Goal: Task Accomplishment & Management: Manage account settings

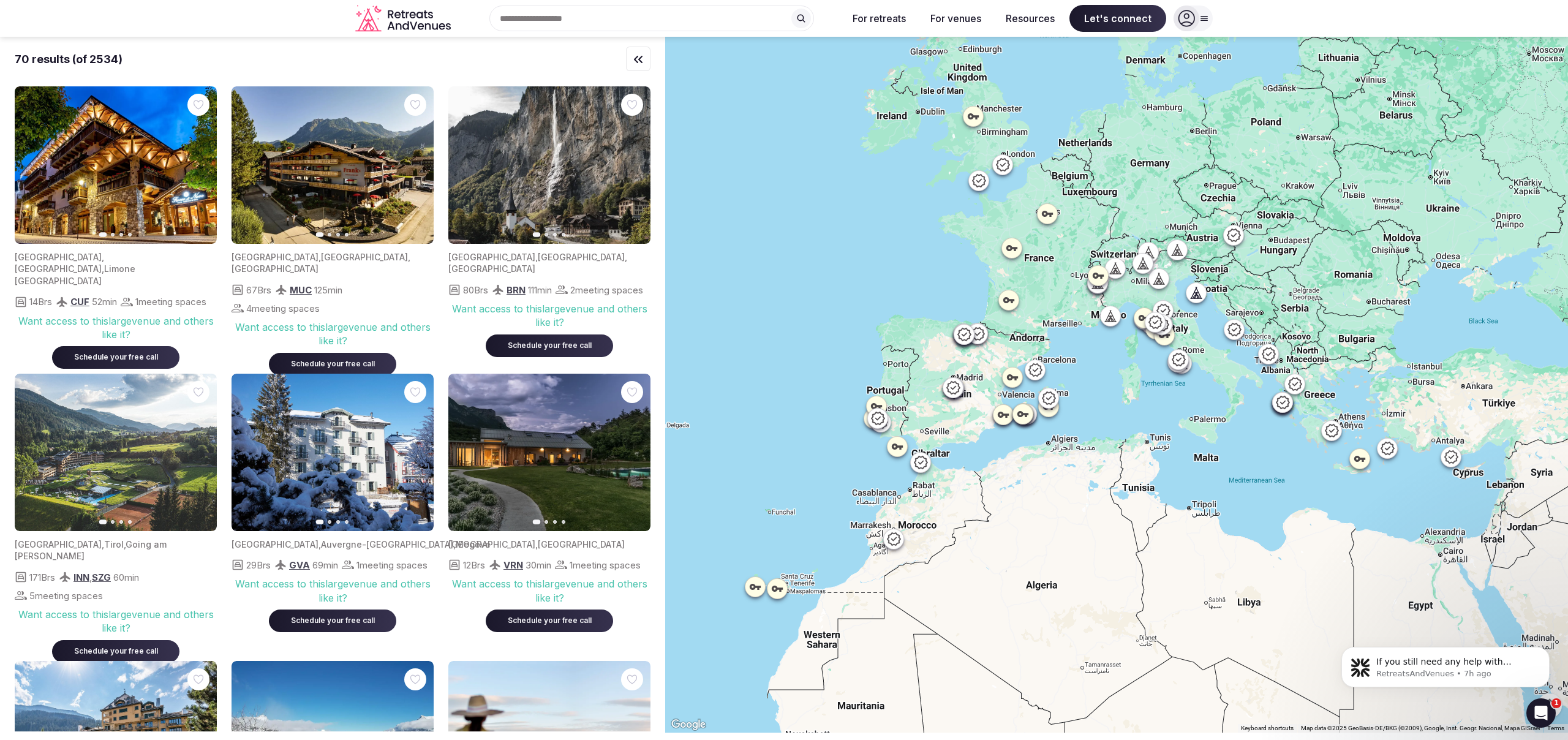
scroll to position [2, 0]
click at [1195, 21] on div at bounding box center [1186, 18] width 26 height 26
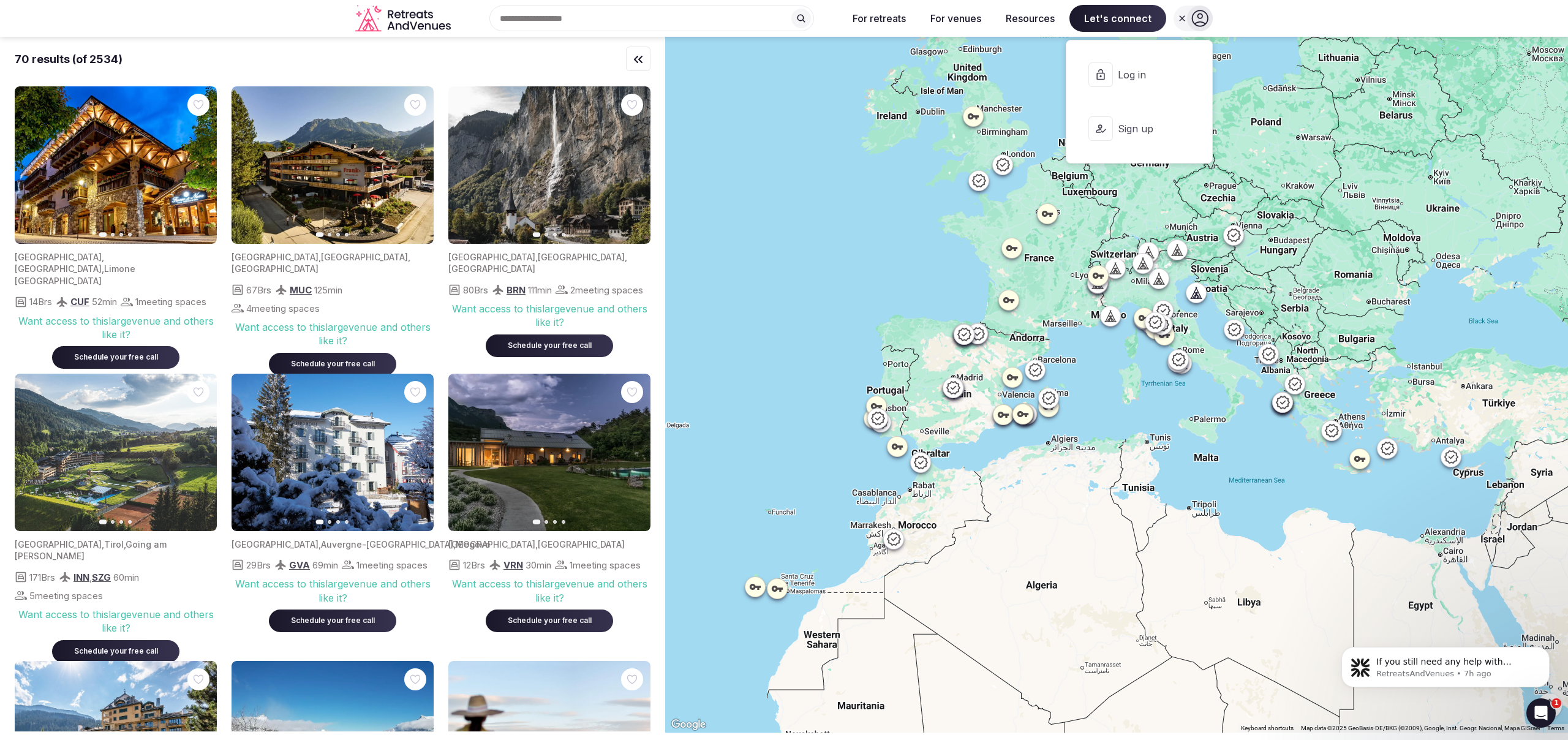
click at [1154, 77] on span "Log in" at bounding box center [1147, 75] width 59 height 13
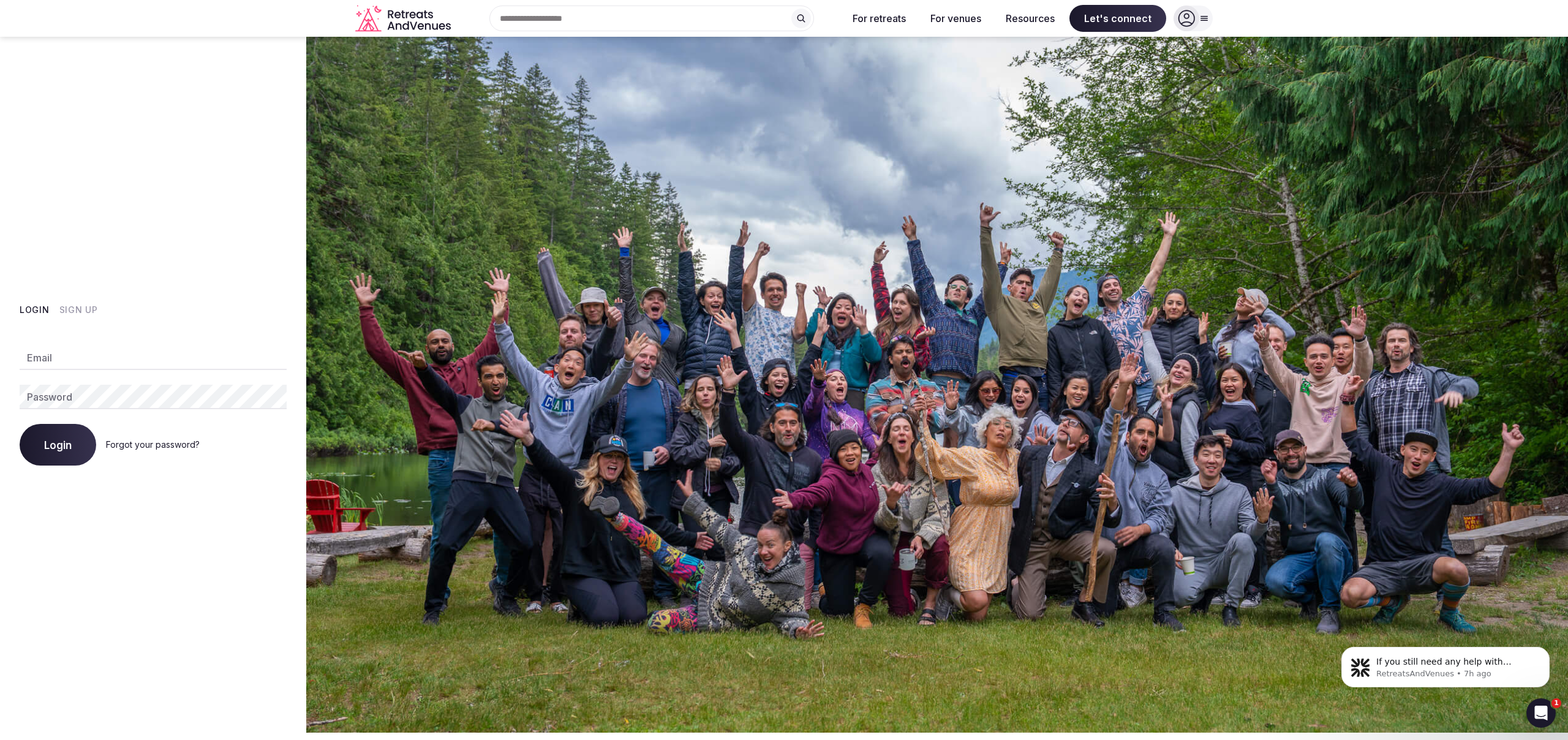
click at [89, 352] on input "Email" at bounding box center [153, 357] width 267 height 24
type input "**********"
click at [20, 424] on button "Login" at bounding box center [58, 445] width 77 height 42
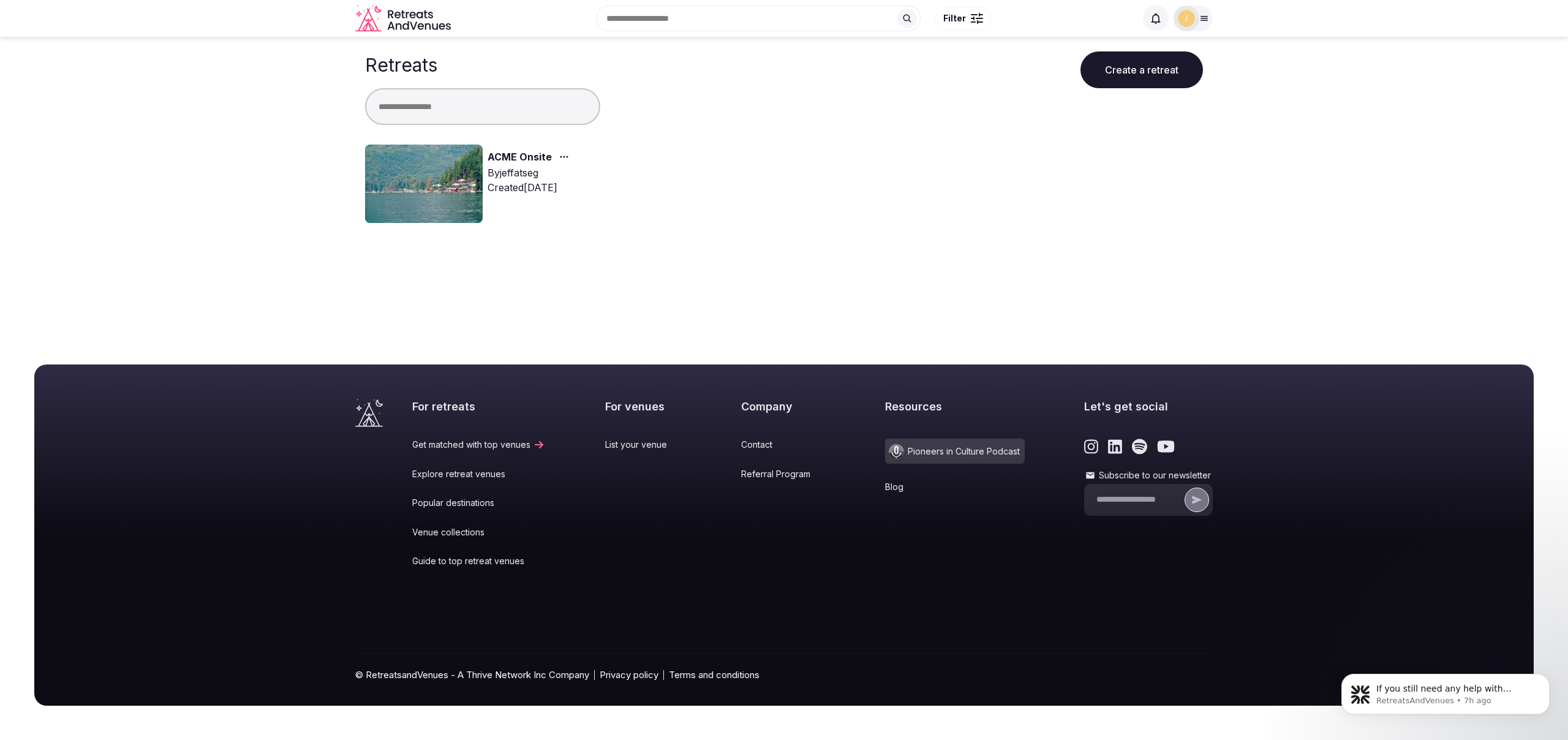
click at [438, 190] on img at bounding box center [424, 184] width 118 height 79
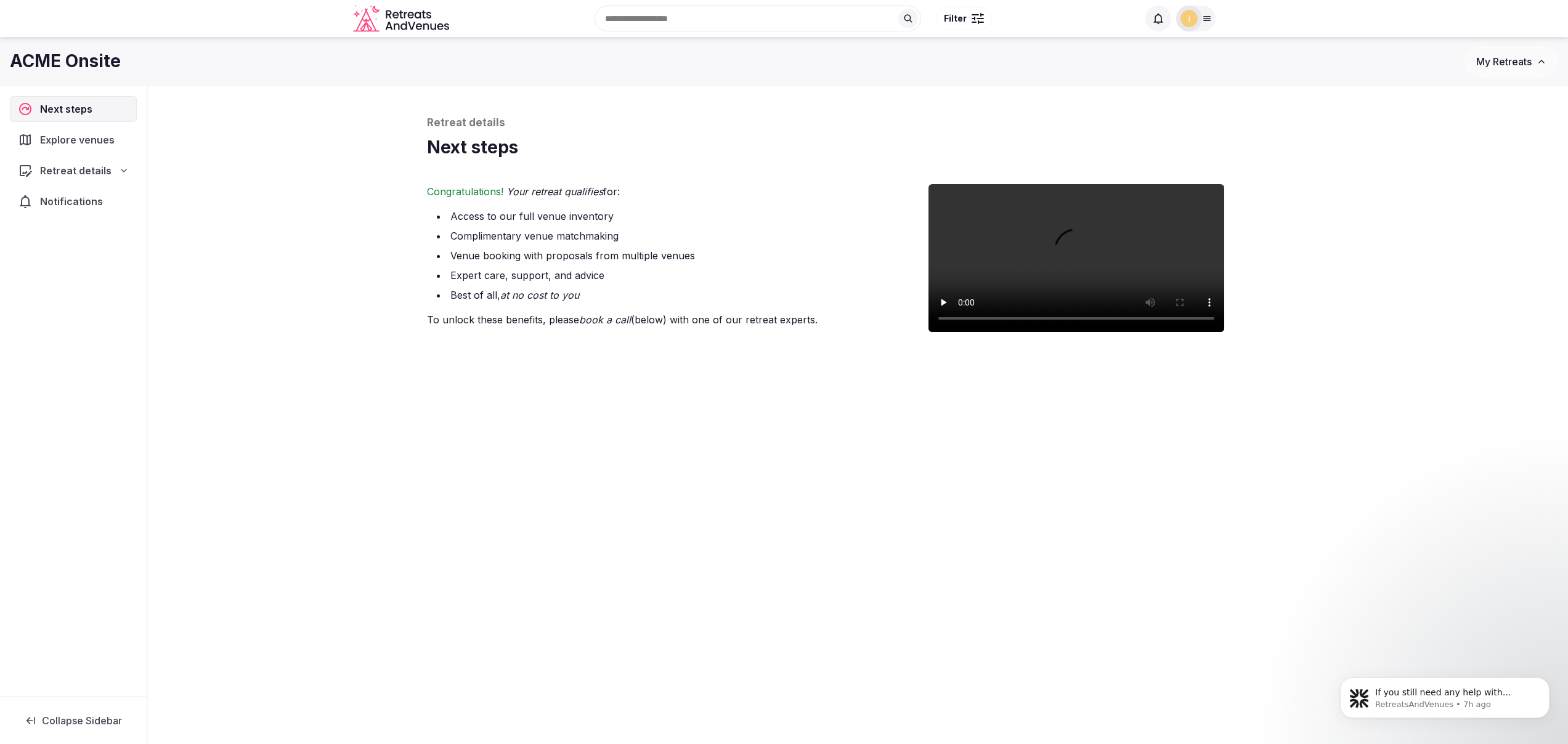
click at [76, 144] on span "Explore venues" at bounding box center [80, 140] width 80 height 15
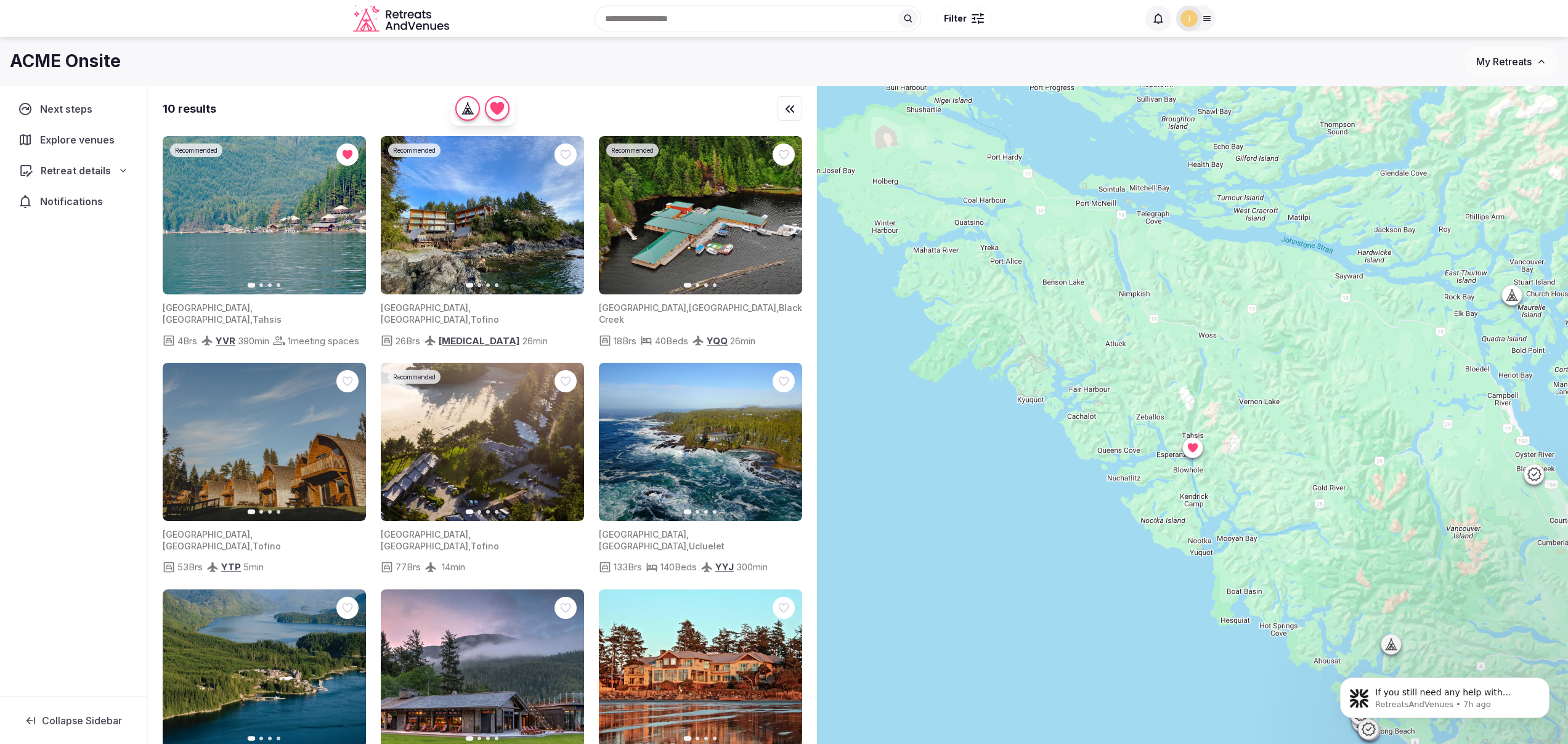
click at [80, 169] on span "Retreat details" at bounding box center [76, 171] width 70 height 15
click at [66, 195] on span "Basic info" at bounding box center [51, 195] width 43 height 13
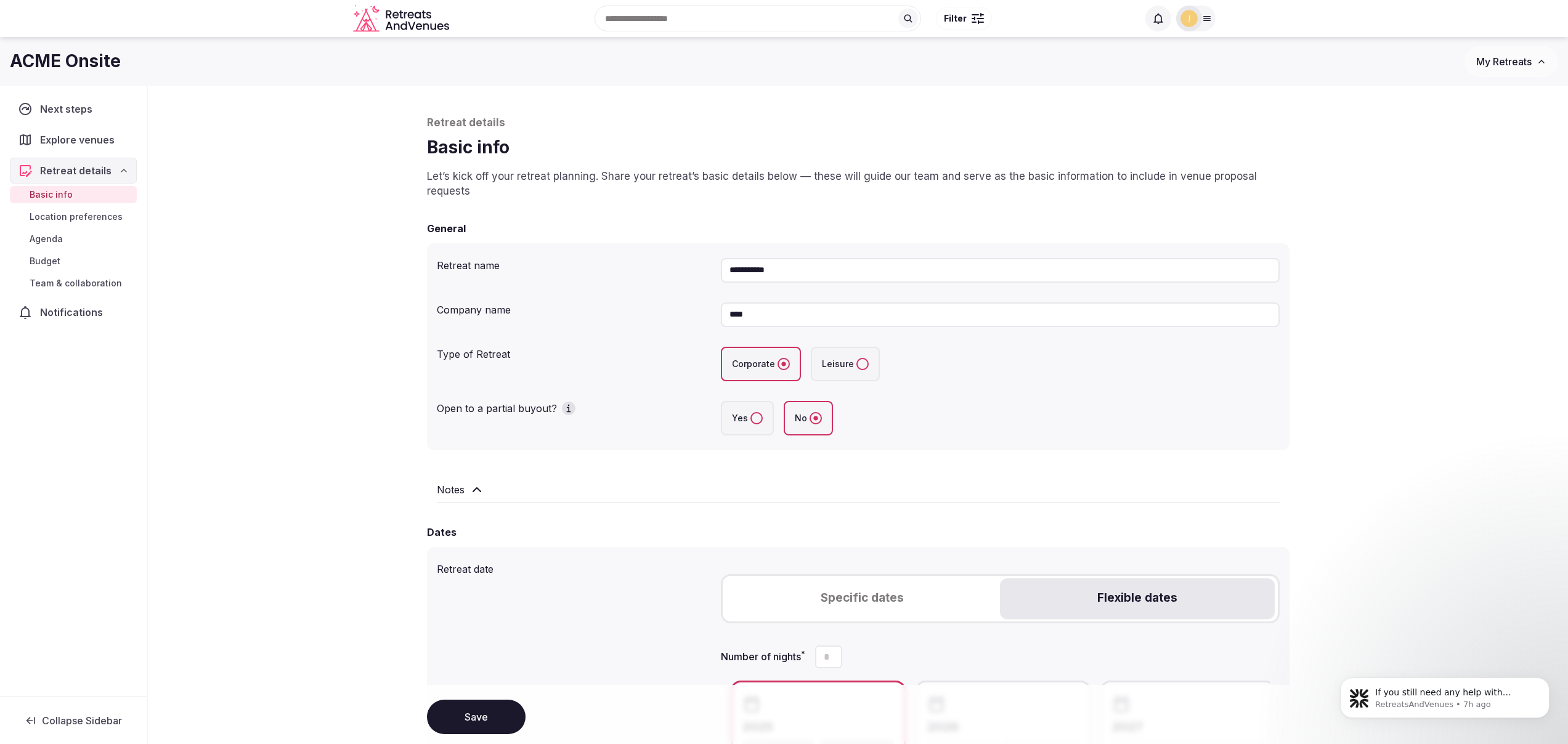
click at [122, 169] on icon at bounding box center [124, 170] width 10 height 10
click at [95, 173] on span "Retreat details" at bounding box center [76, 171] width 72 height 15
click at [77, 215] on span "Location preferences" at bounding box center [76, 217] width 93 height 13
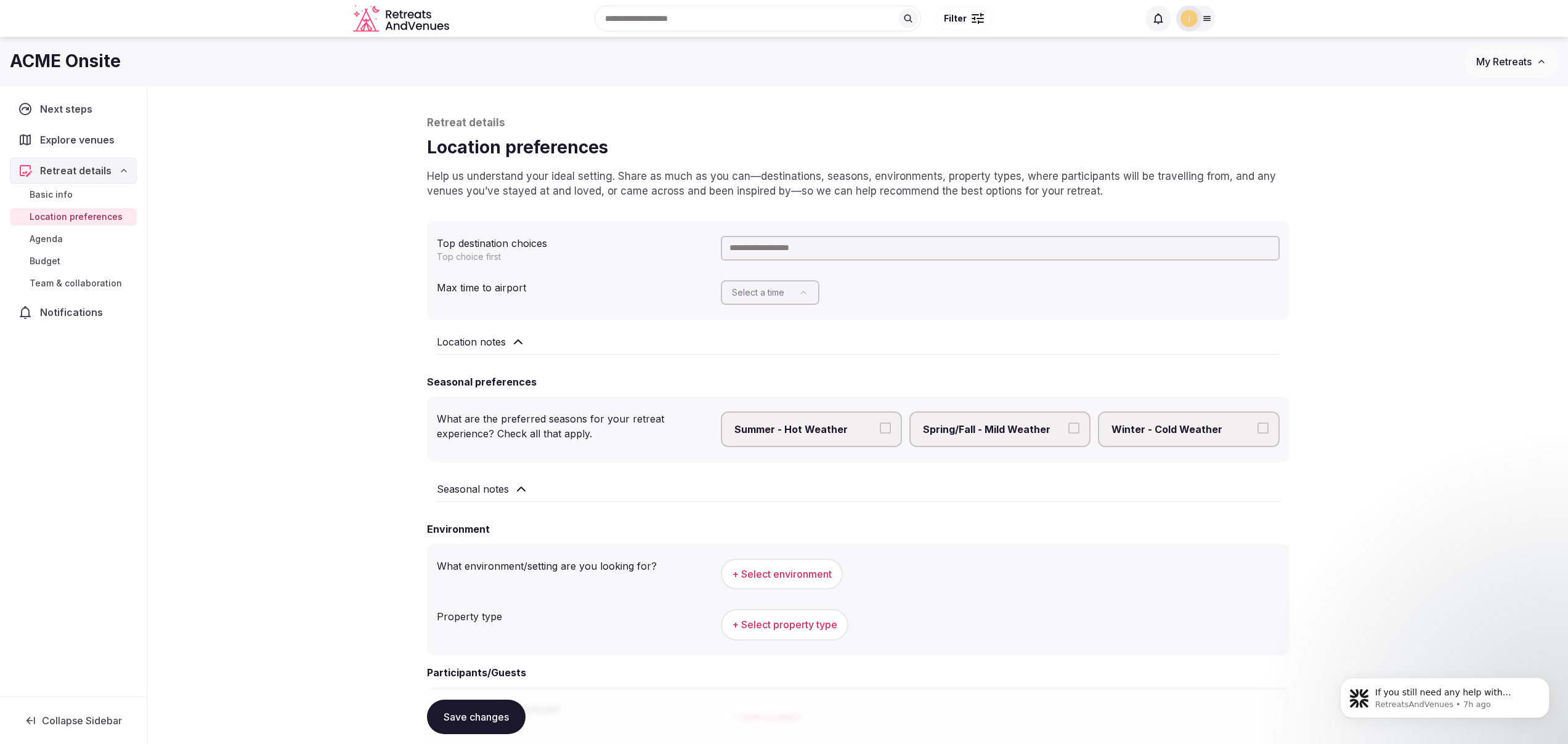
click at [49, 194] on span "Basic info" at bounding box center [51, 195] width 43 height 13
